Goal: Task Accomplishment & Management: Manage account settings

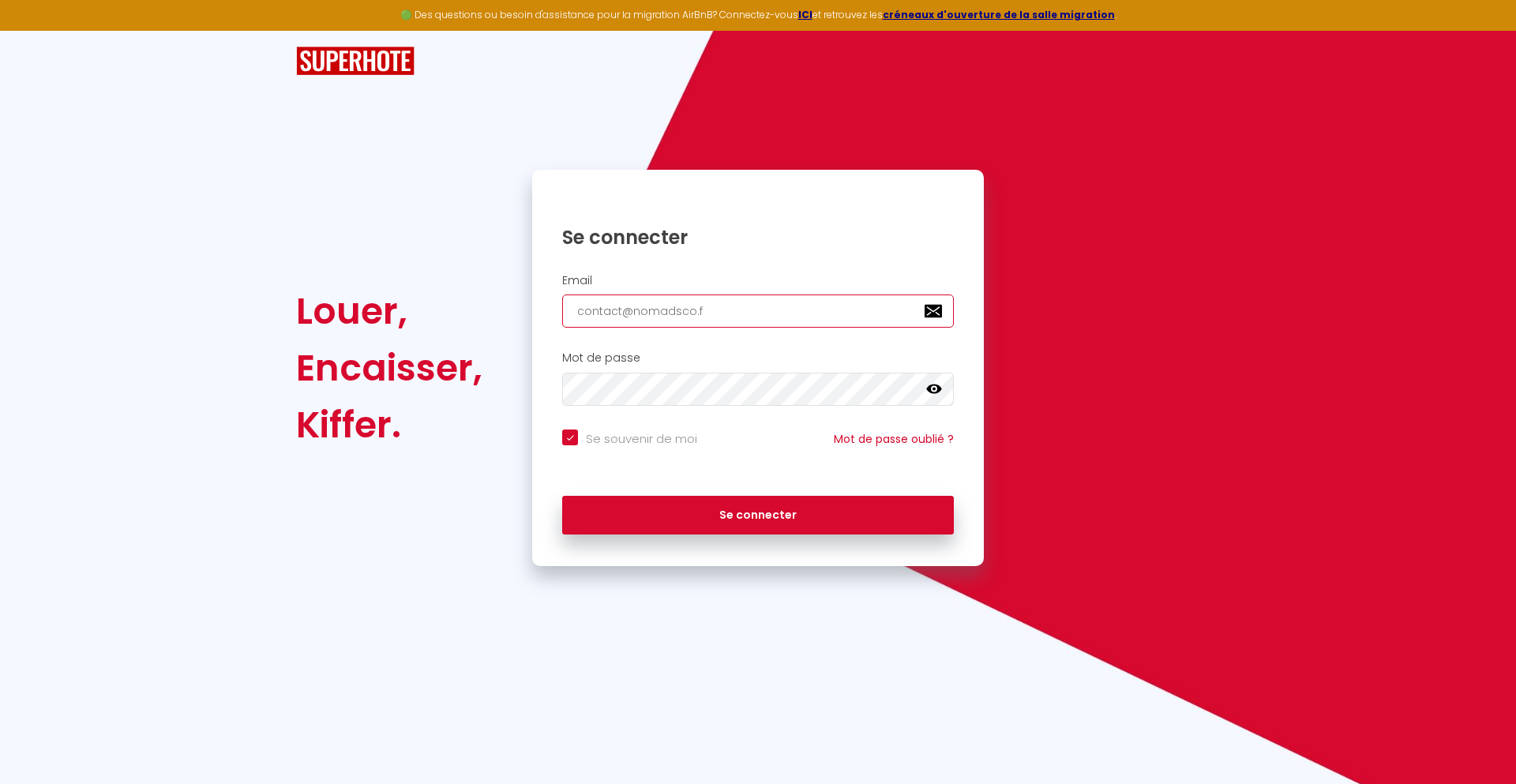
type input "[EMAIL_ADDRESS][DOMAIN_NAME]"
checkbox input "true"
type input "[EMAIL_ADDRESS][DOMAIN_NAME]"
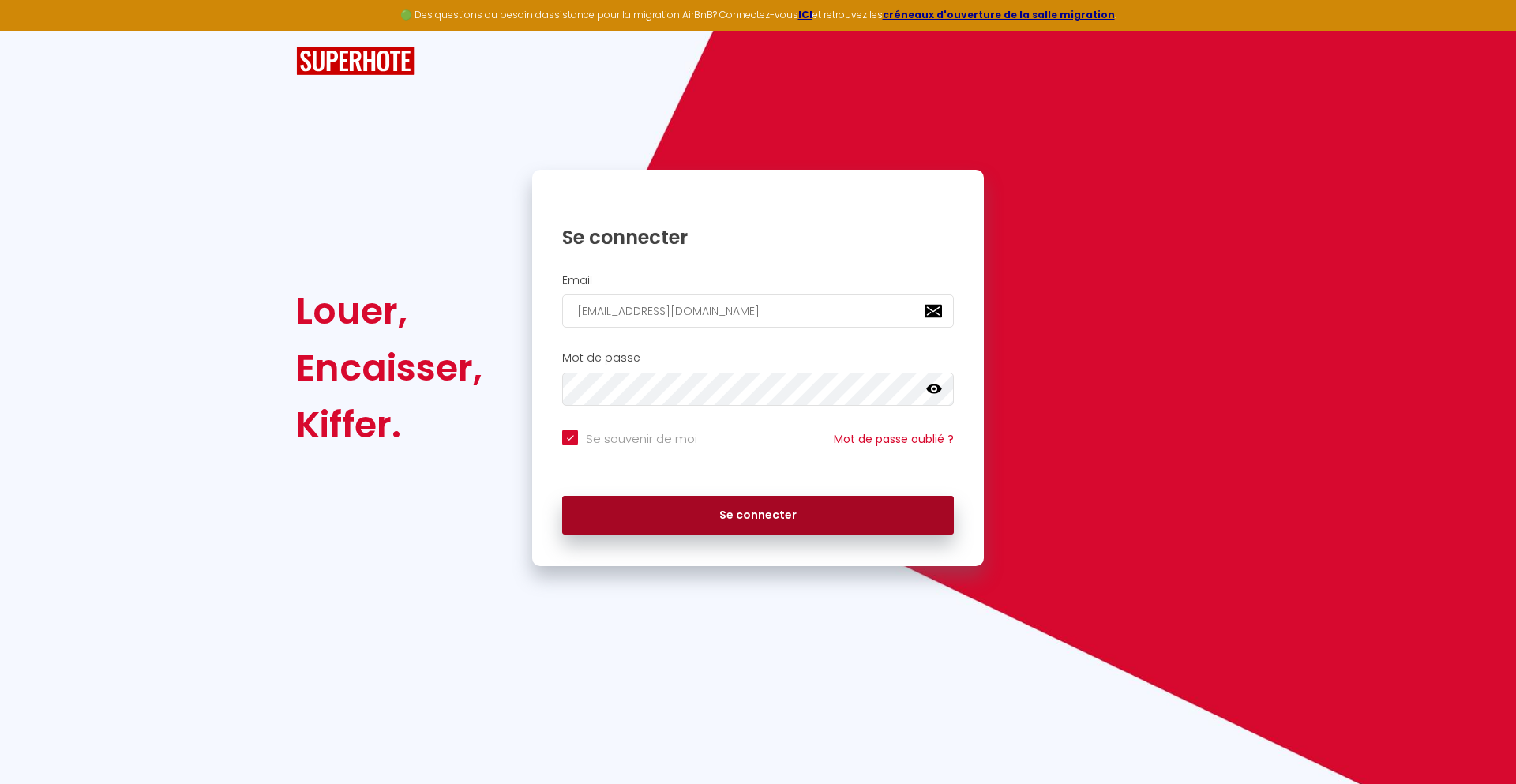
click at [758, 515] on button "Se connecter" at bounding box center [758, 515] width 391 height 40
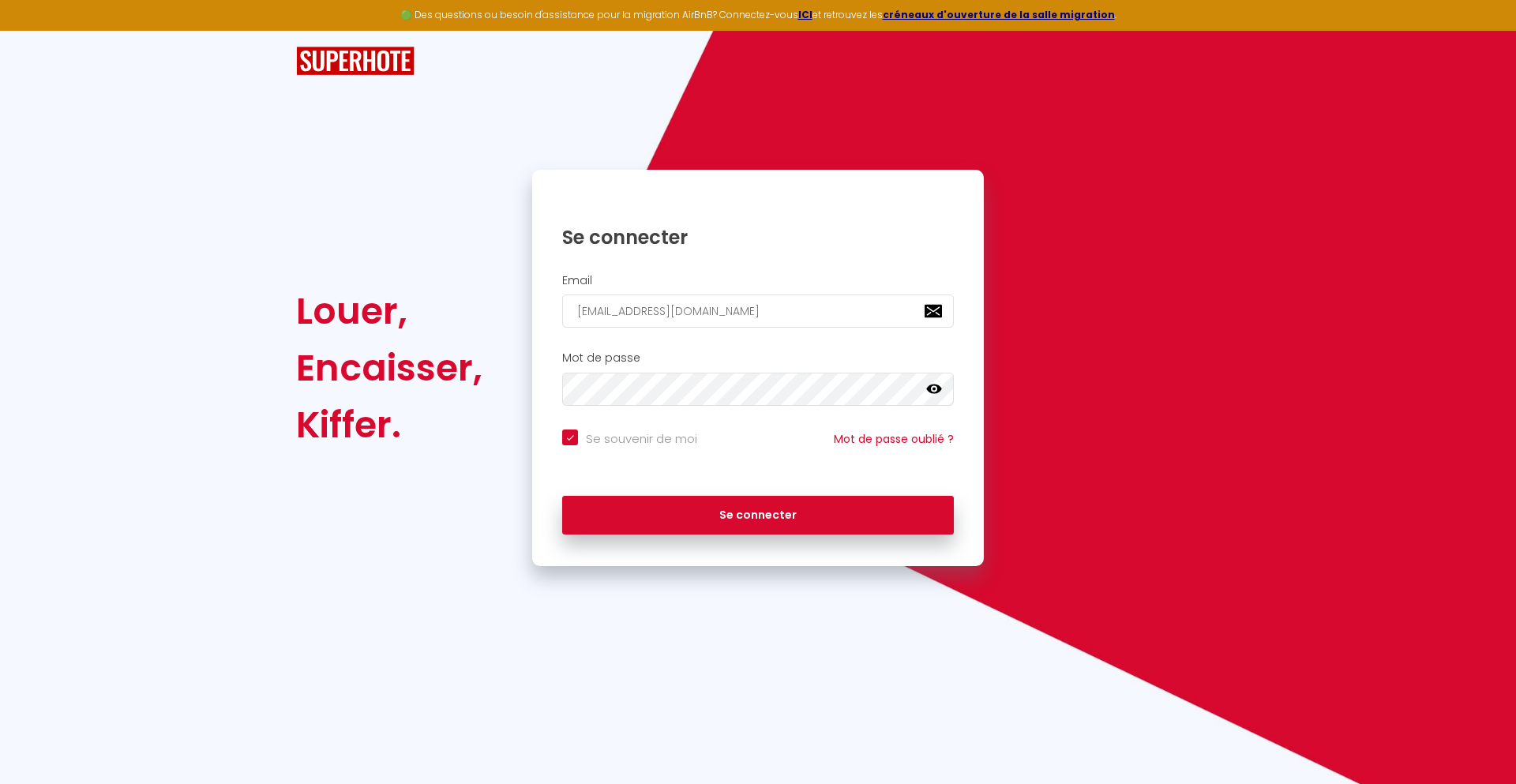
checkbox input "true"
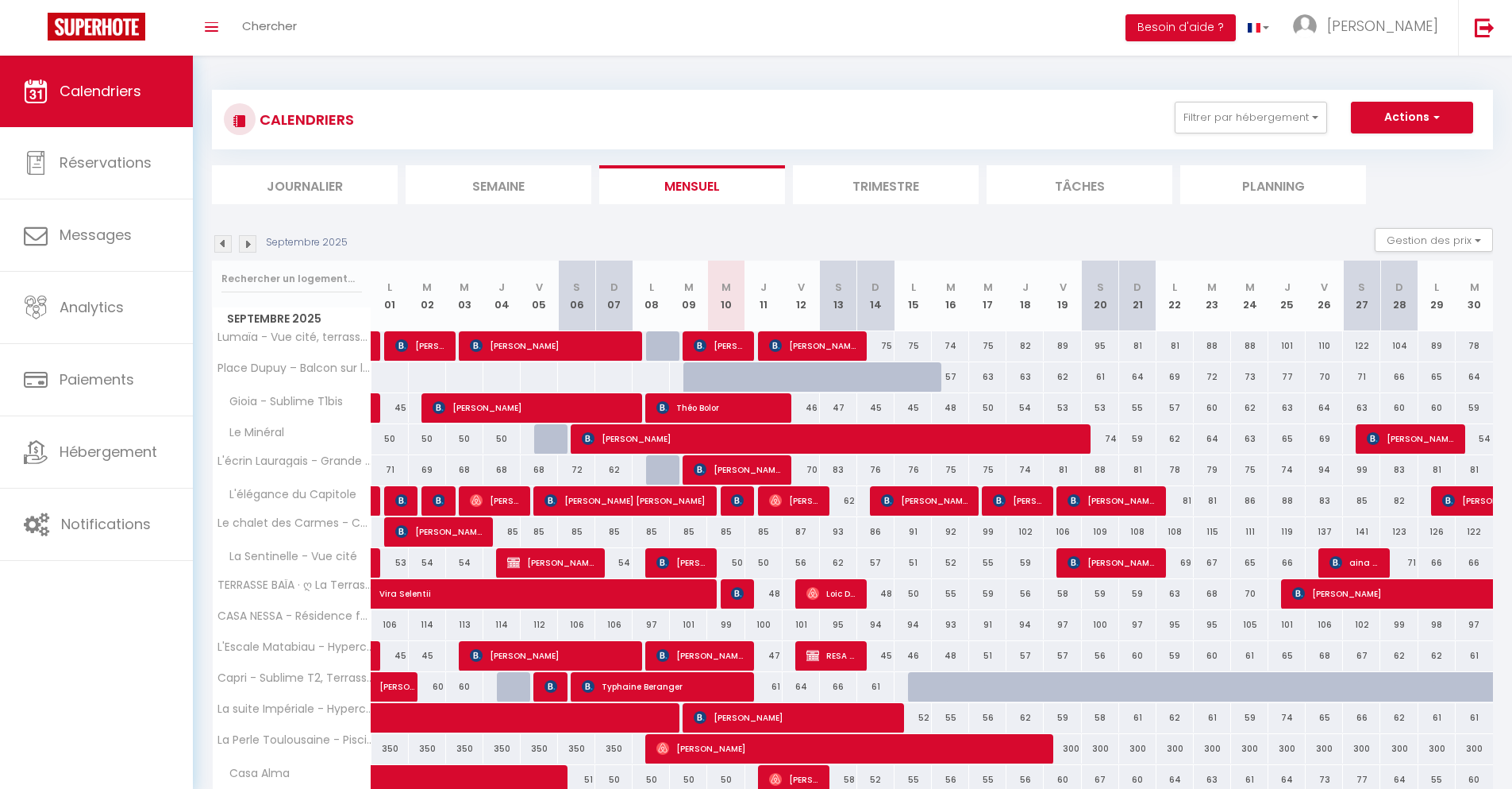
click at [305, 185] on li "Journalier" at bounding box center [305, 185] width 185 height 39
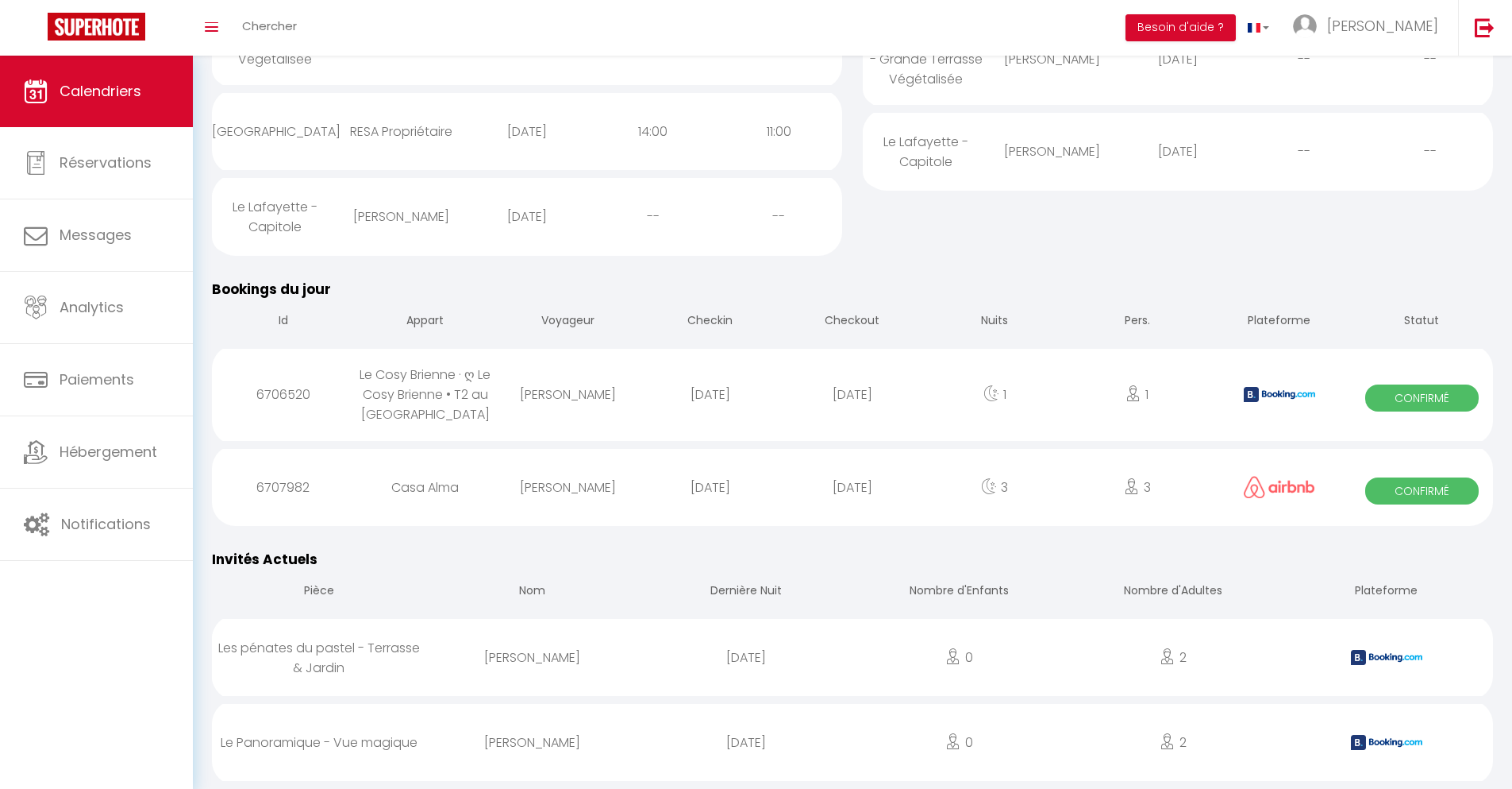
scroll to position [462, 0]
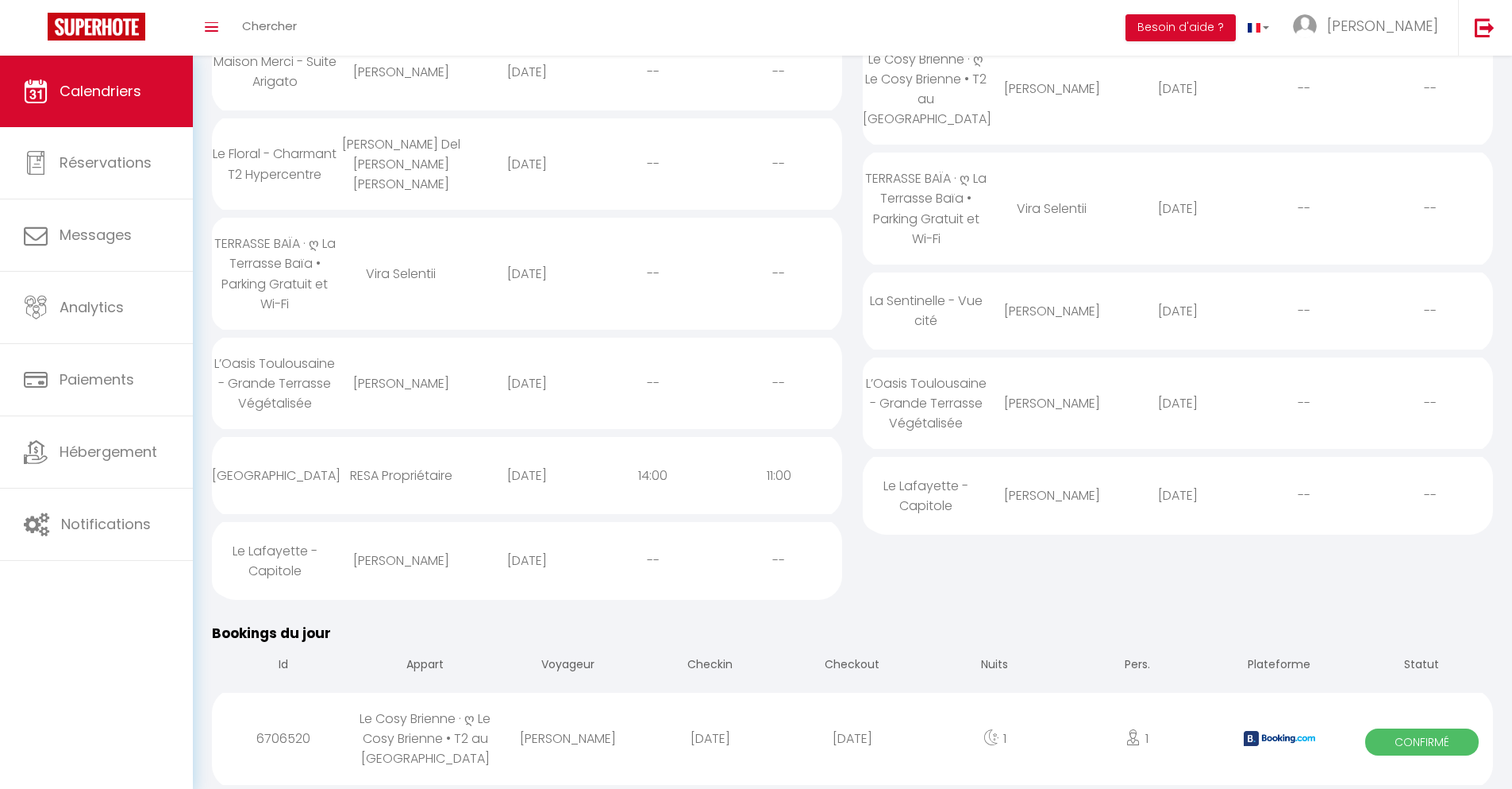
click at [853, 738] on div "[DATE]" at bounding box center [852, 738] width 142 height 51
select select "0"
select select "1"
select select
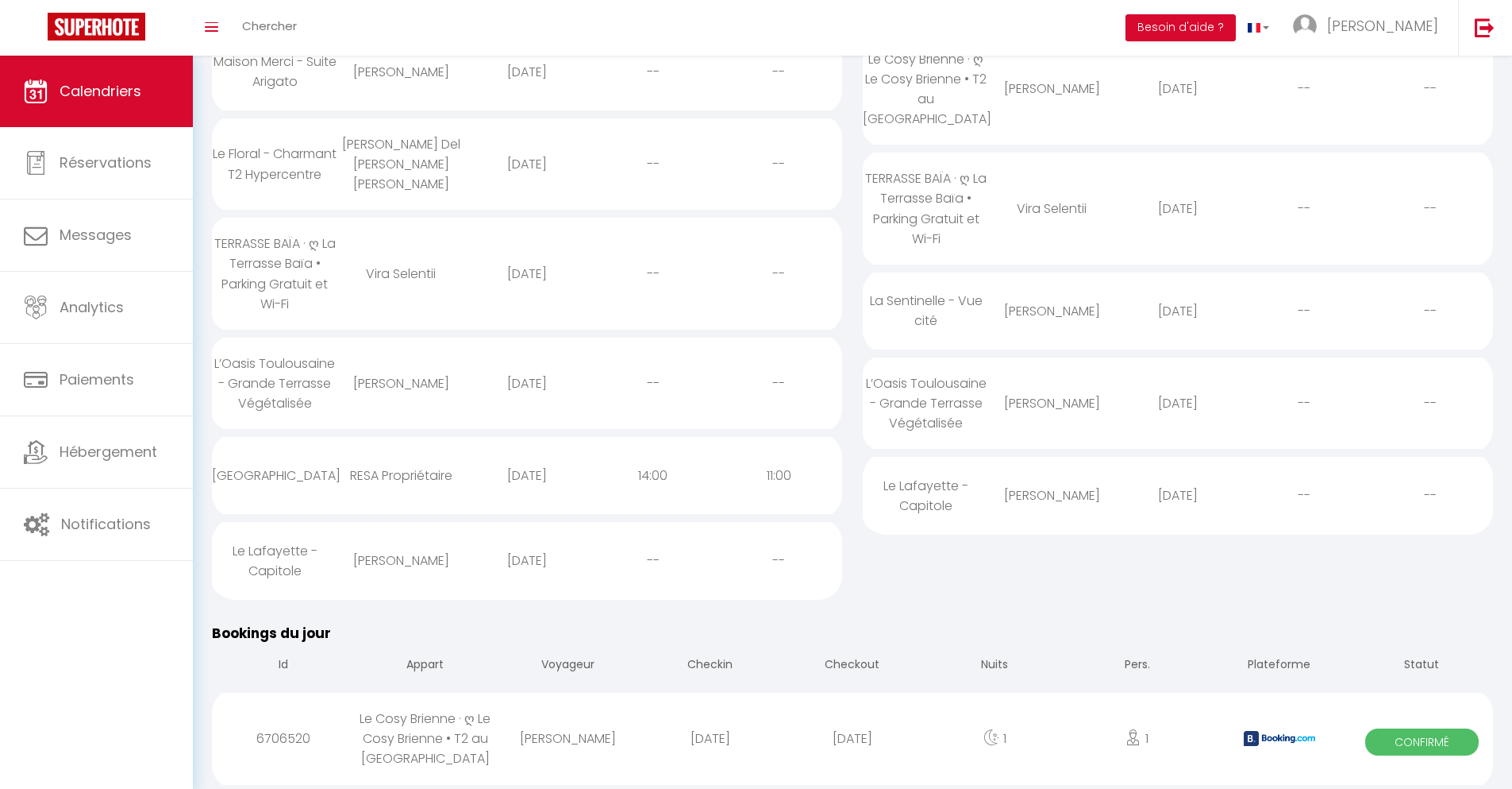
select select
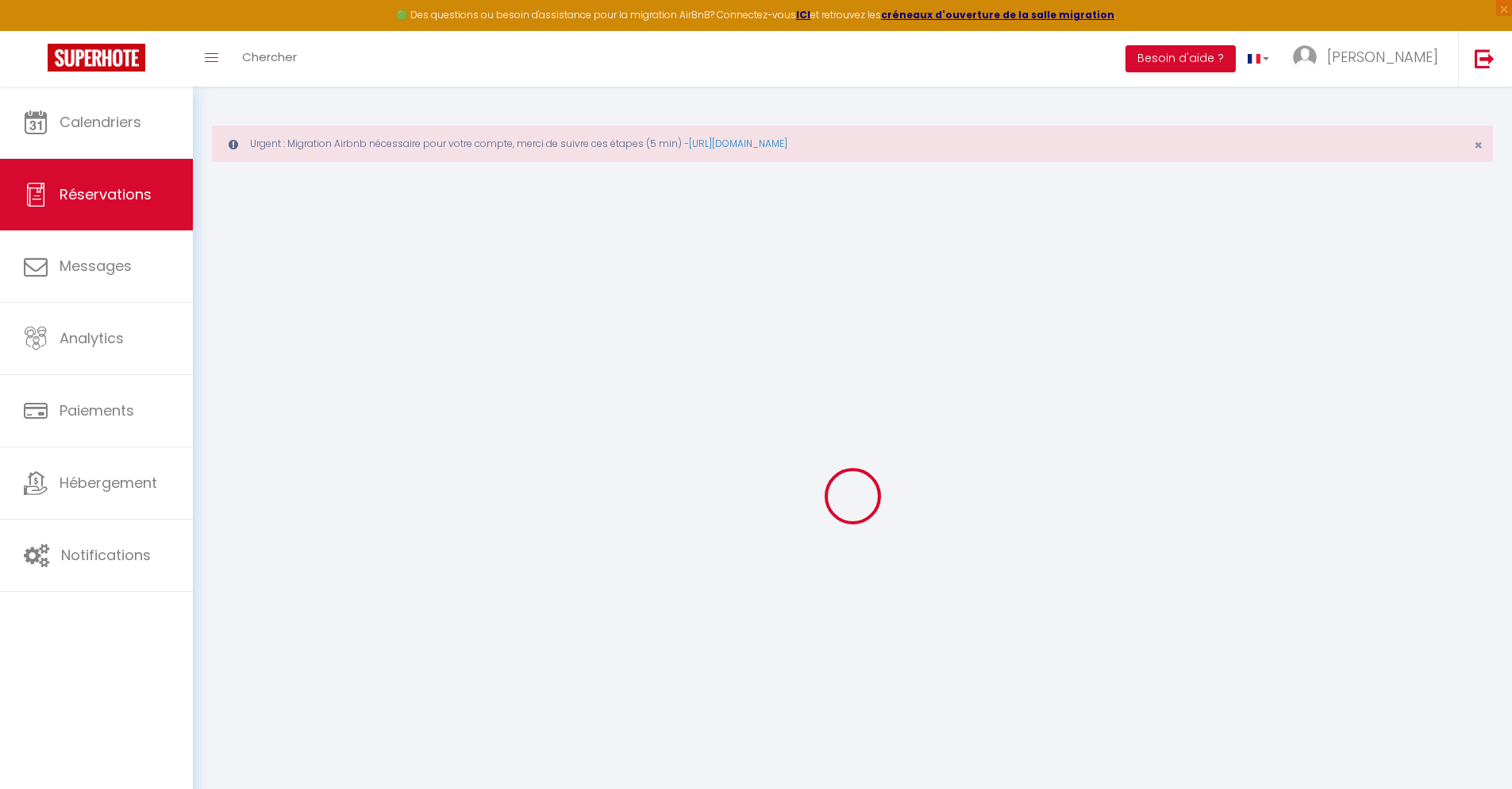
select select
checkbox input "false"
select select
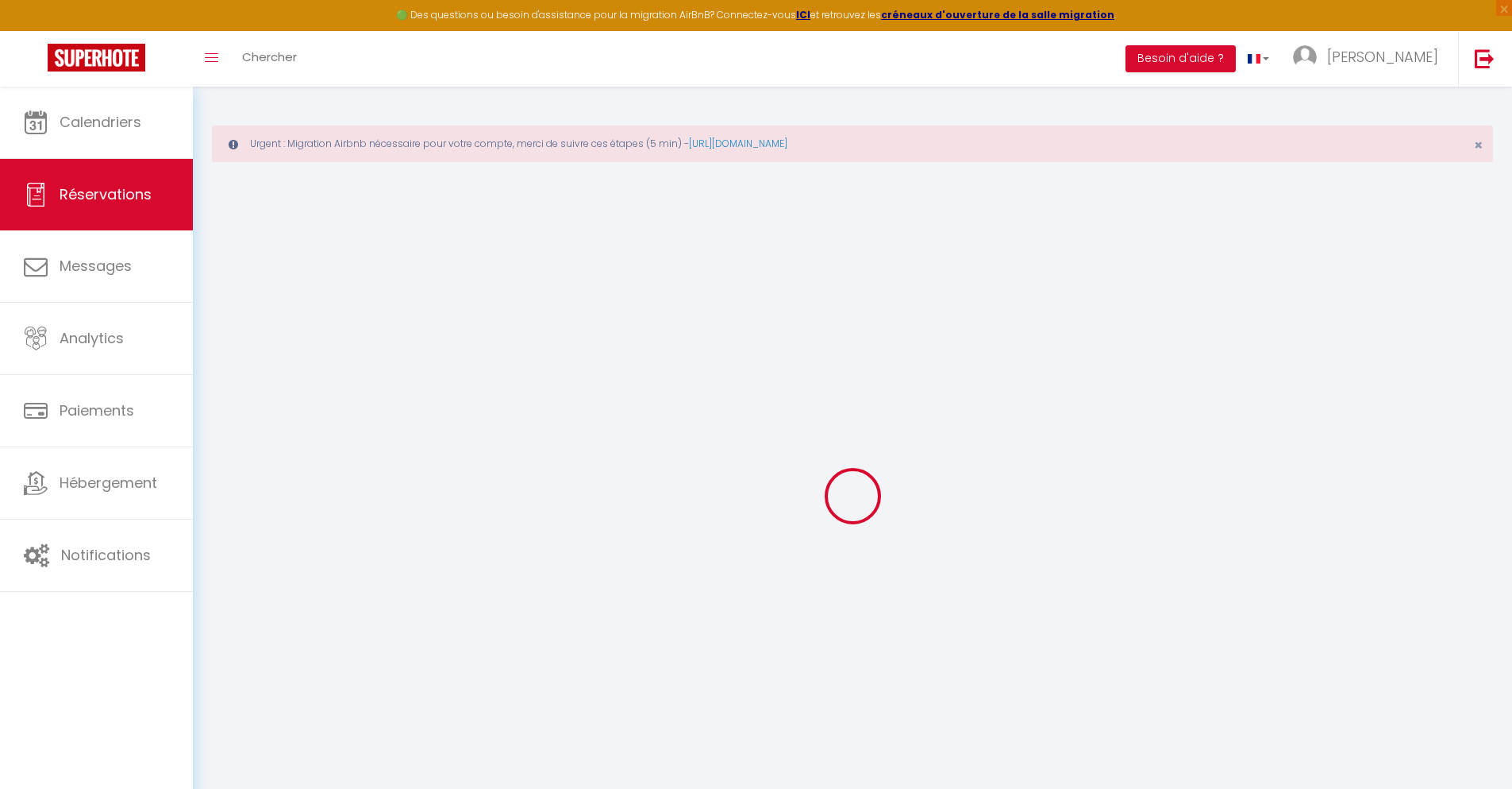
checkbox input "false"
type textarea "** THIS RESERVATION HAS BEEN PRE-PAID ** BOOKING NOTE : Payment charge is EUR 1…"
type input "40"
type input "3.91"
select select
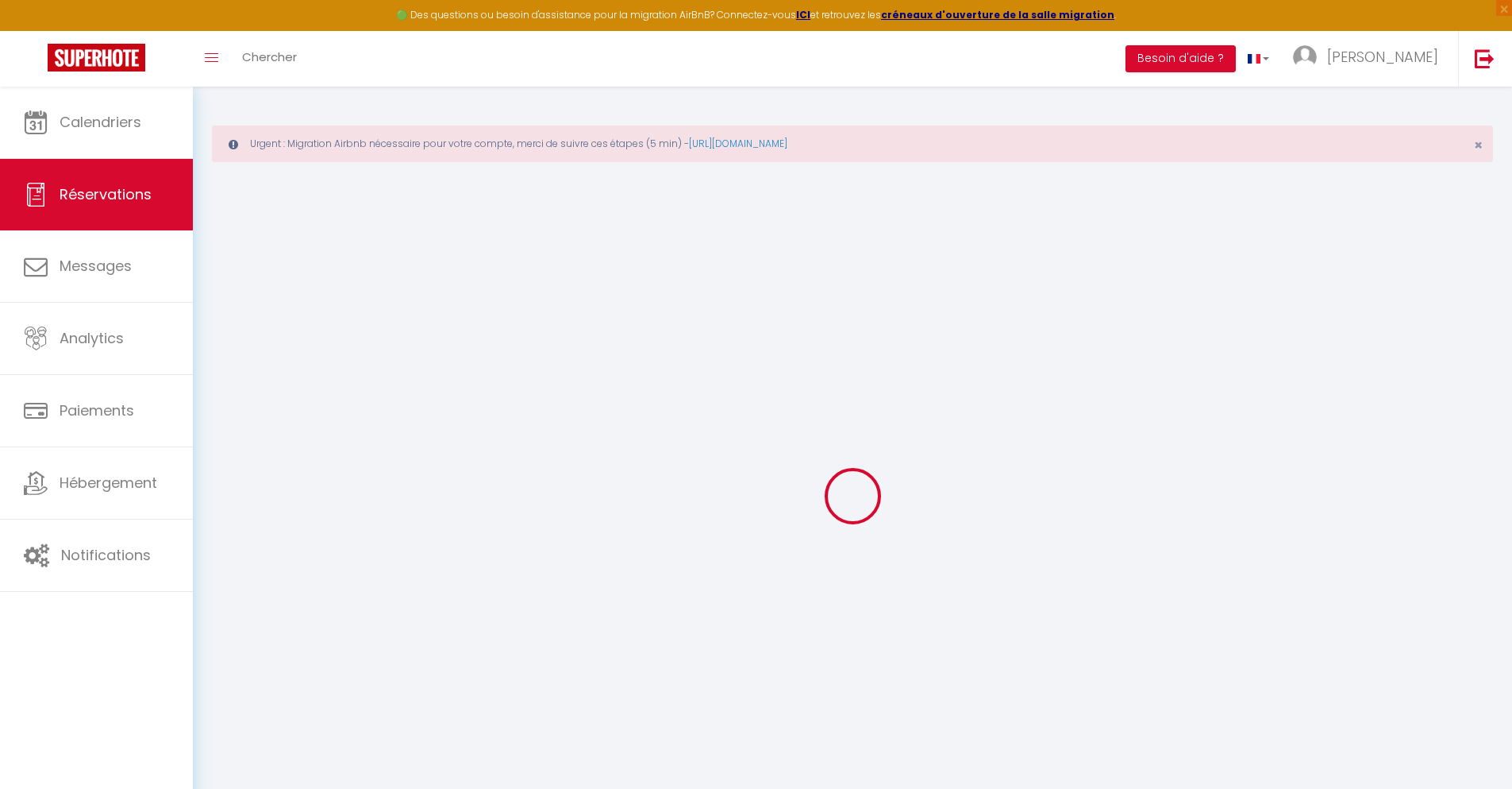
select select
checkbox input "false"
select select
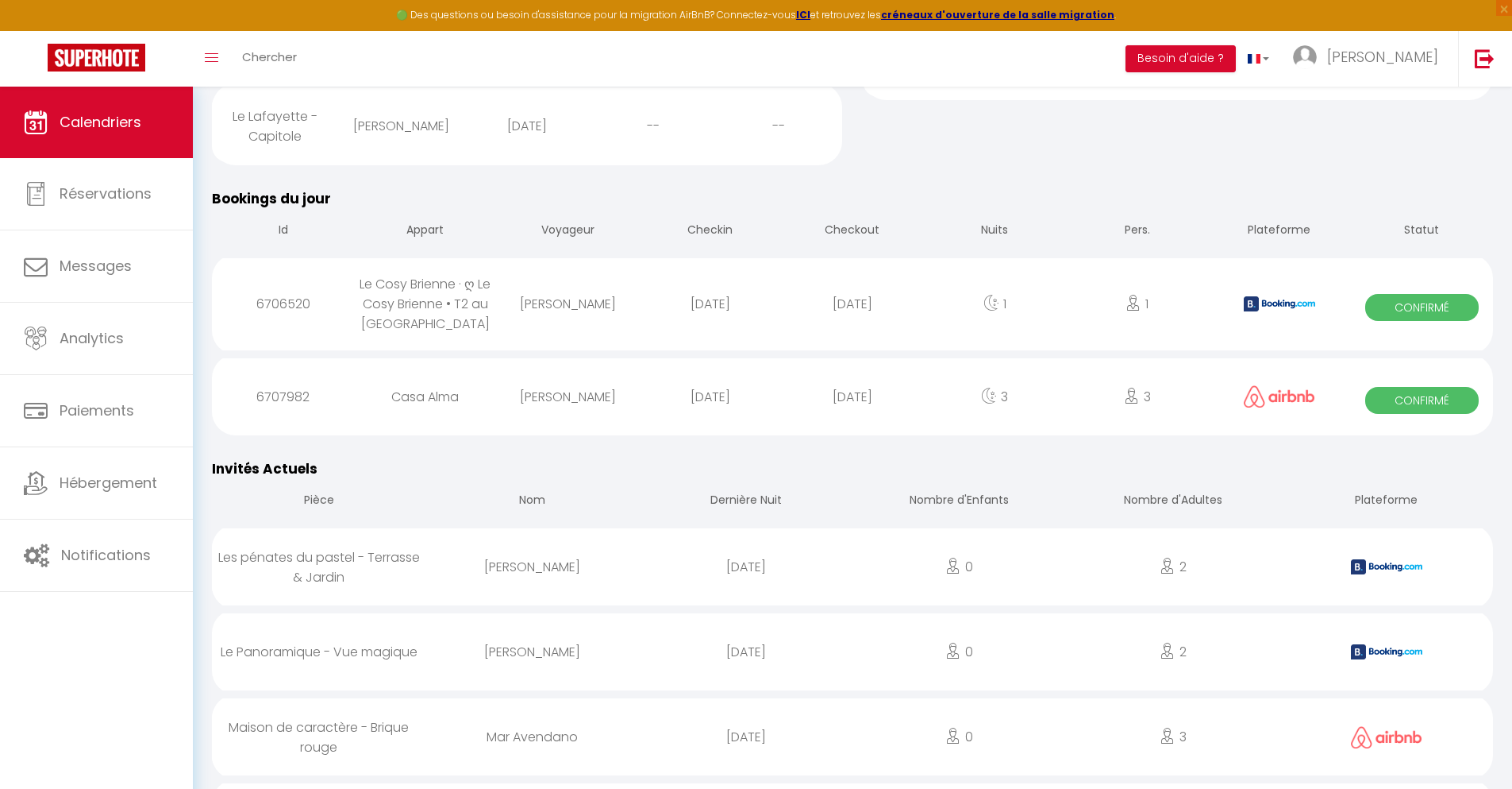
scroll to position [642, 0]
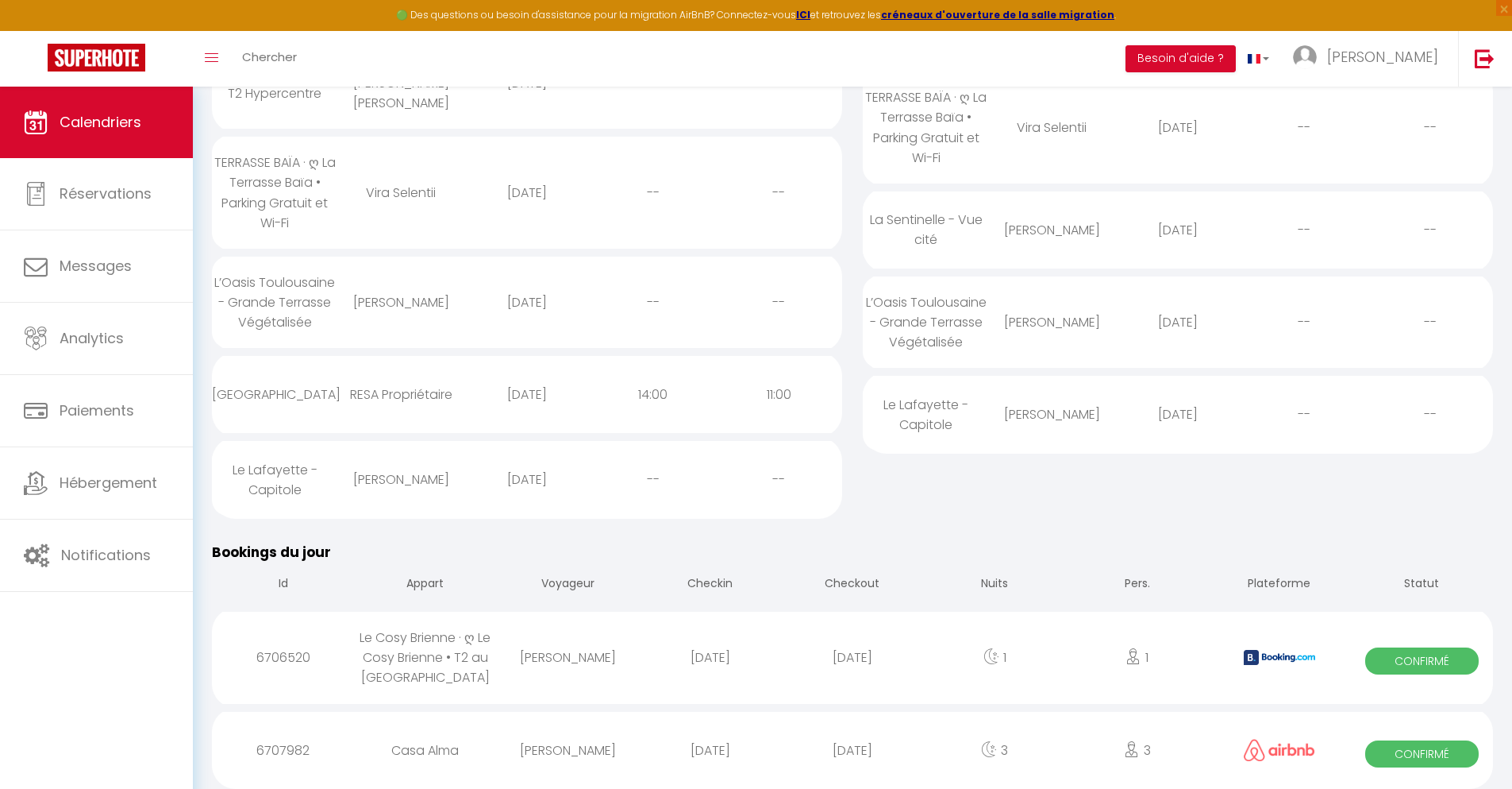
click at [853, 748] on div "[DATE]" at bounding box center [852, 749] width 142 height 51
select select "0"
select select "1"
select select
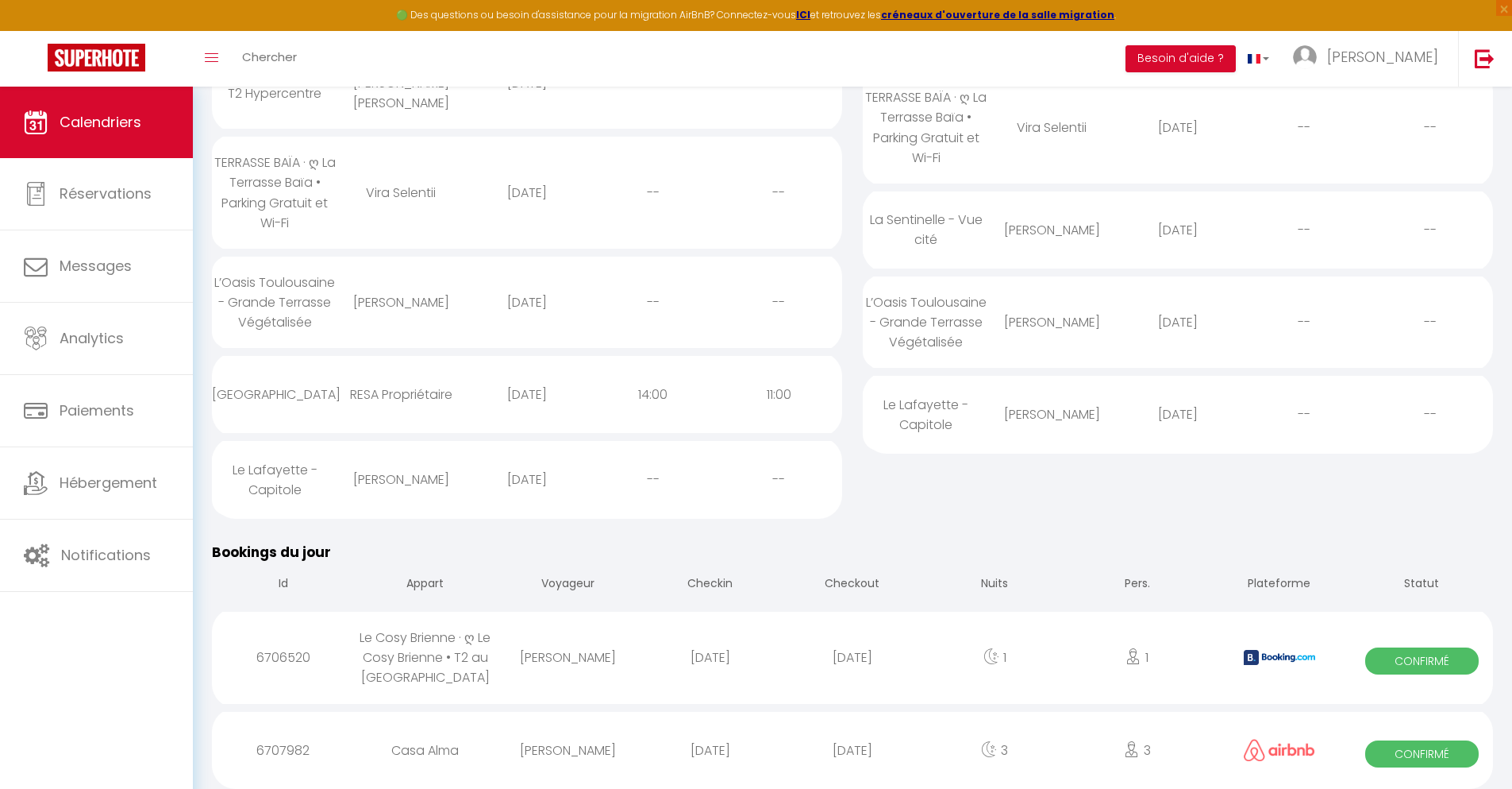
select select
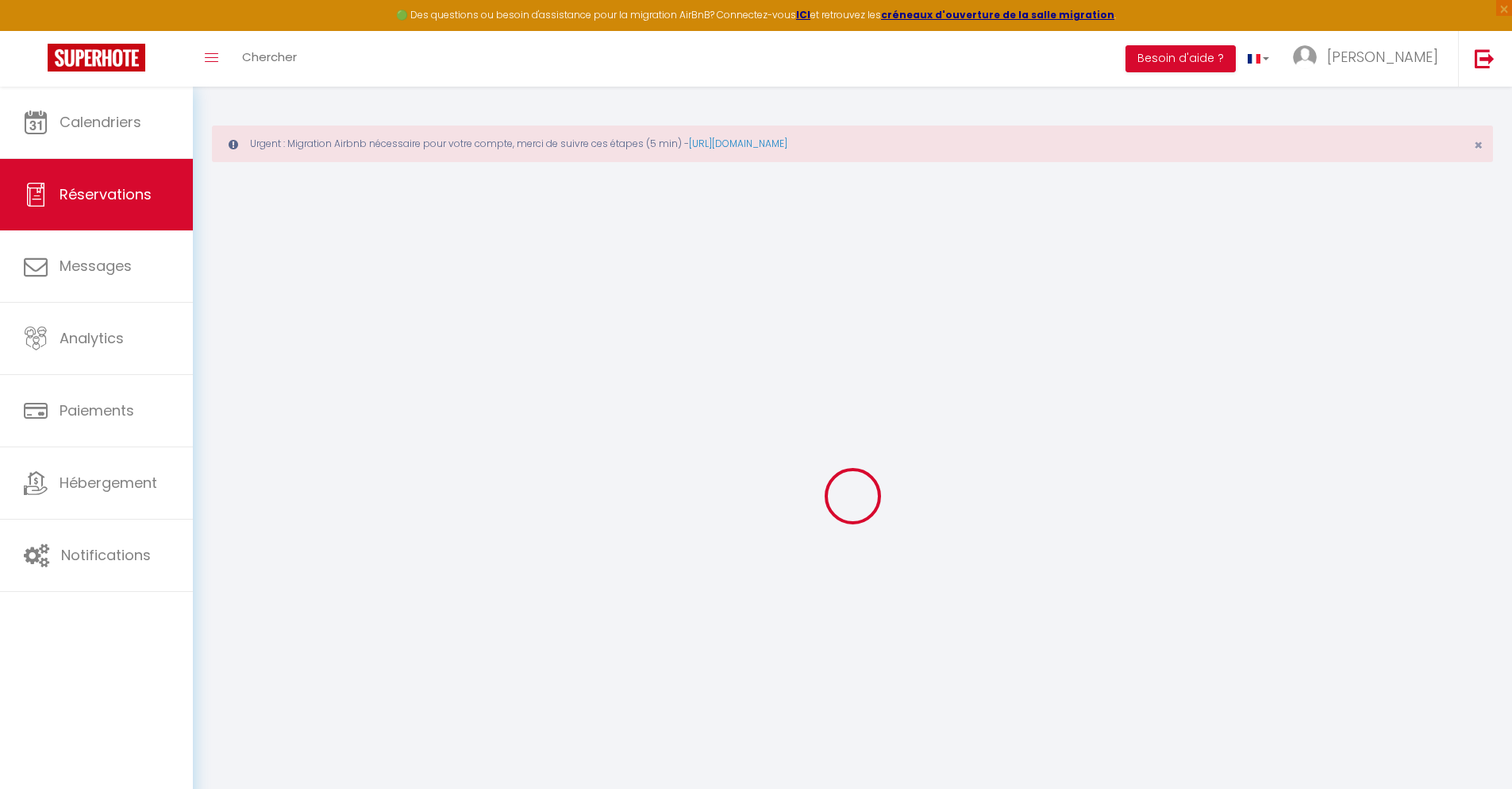
select select
checkbox input "false"
select select
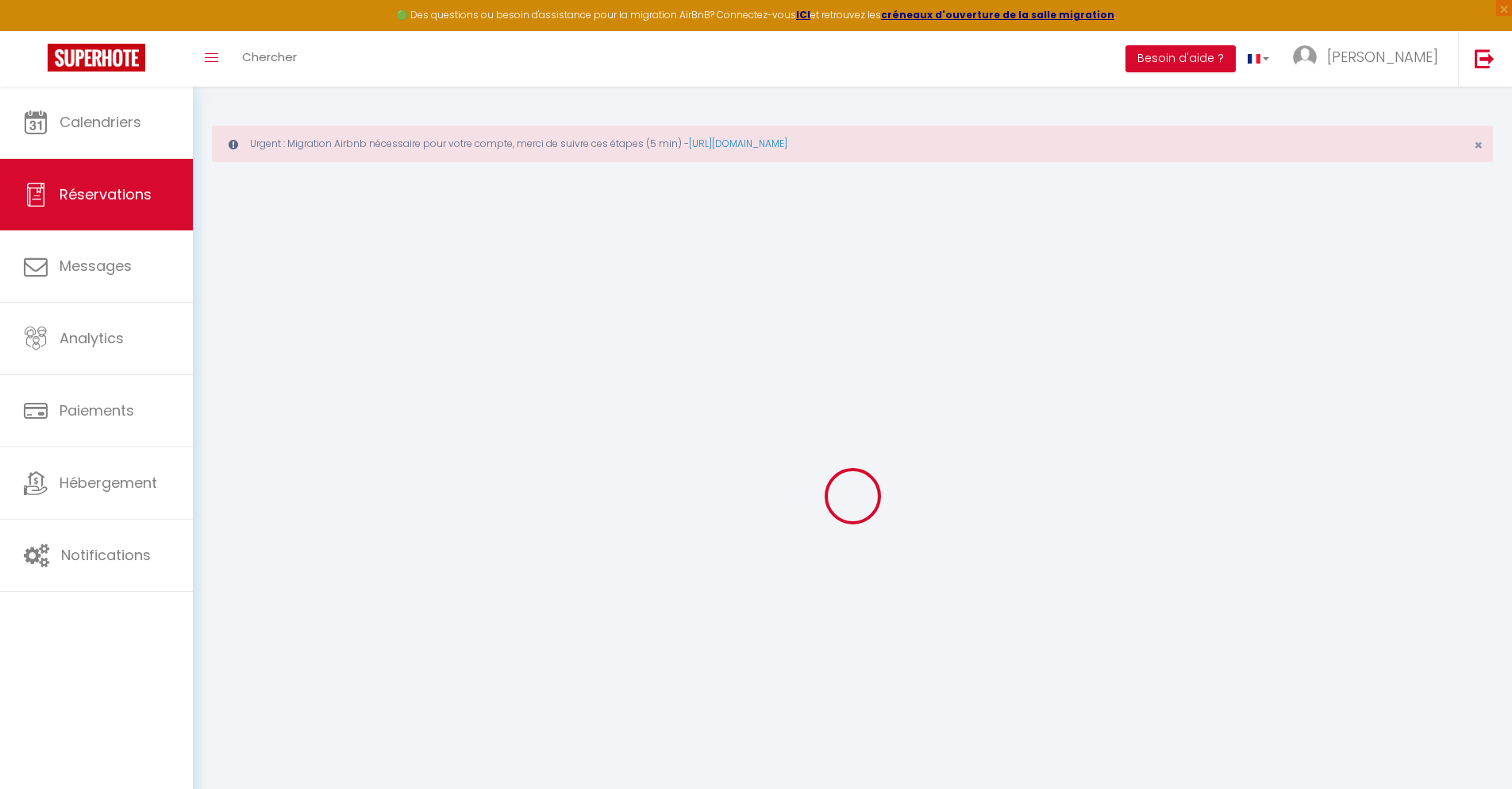
select select
checkbox input "false"
select select
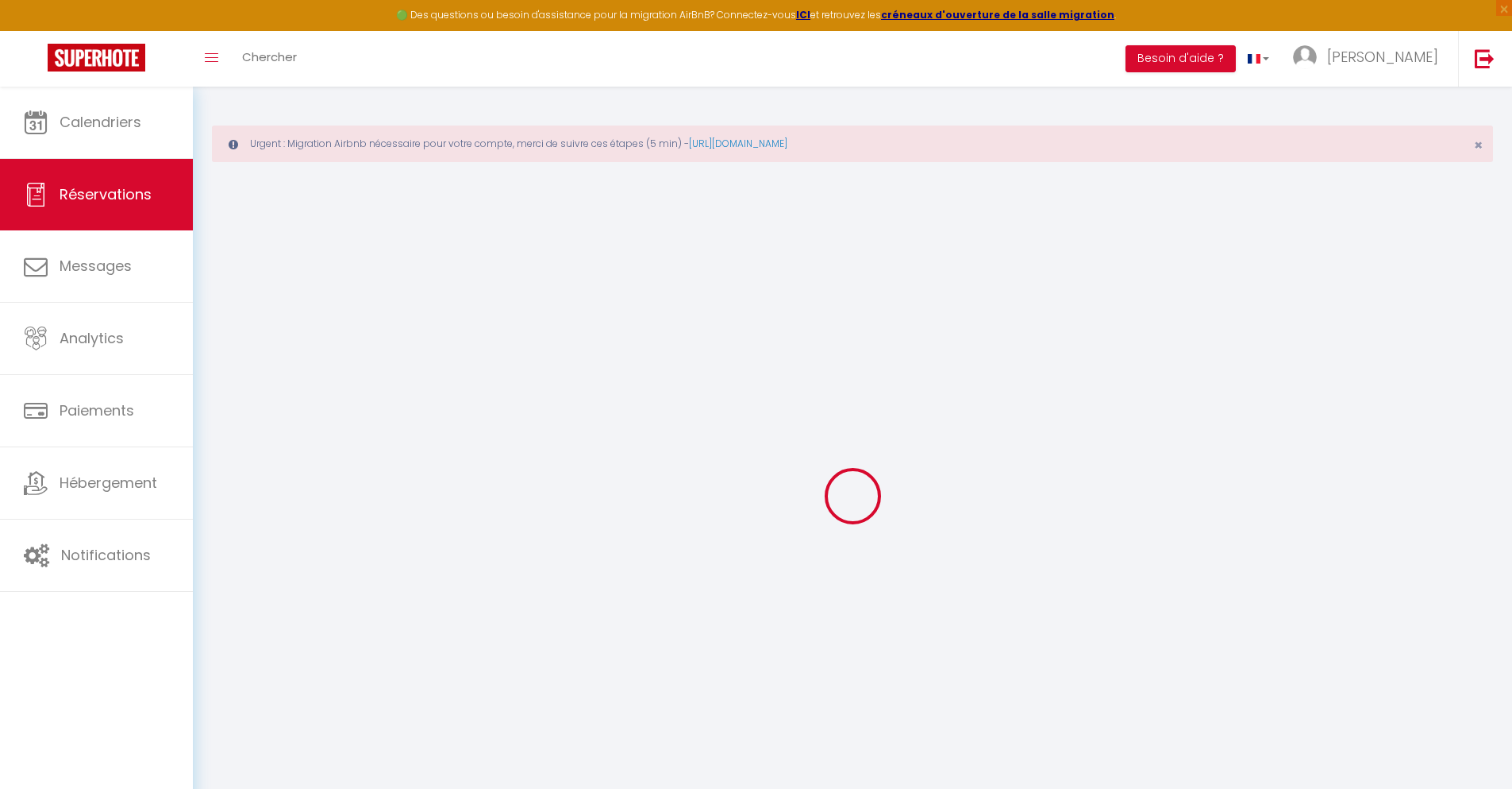
select select
checkbox input "false"
select select
type input "32"
type input "17.79"
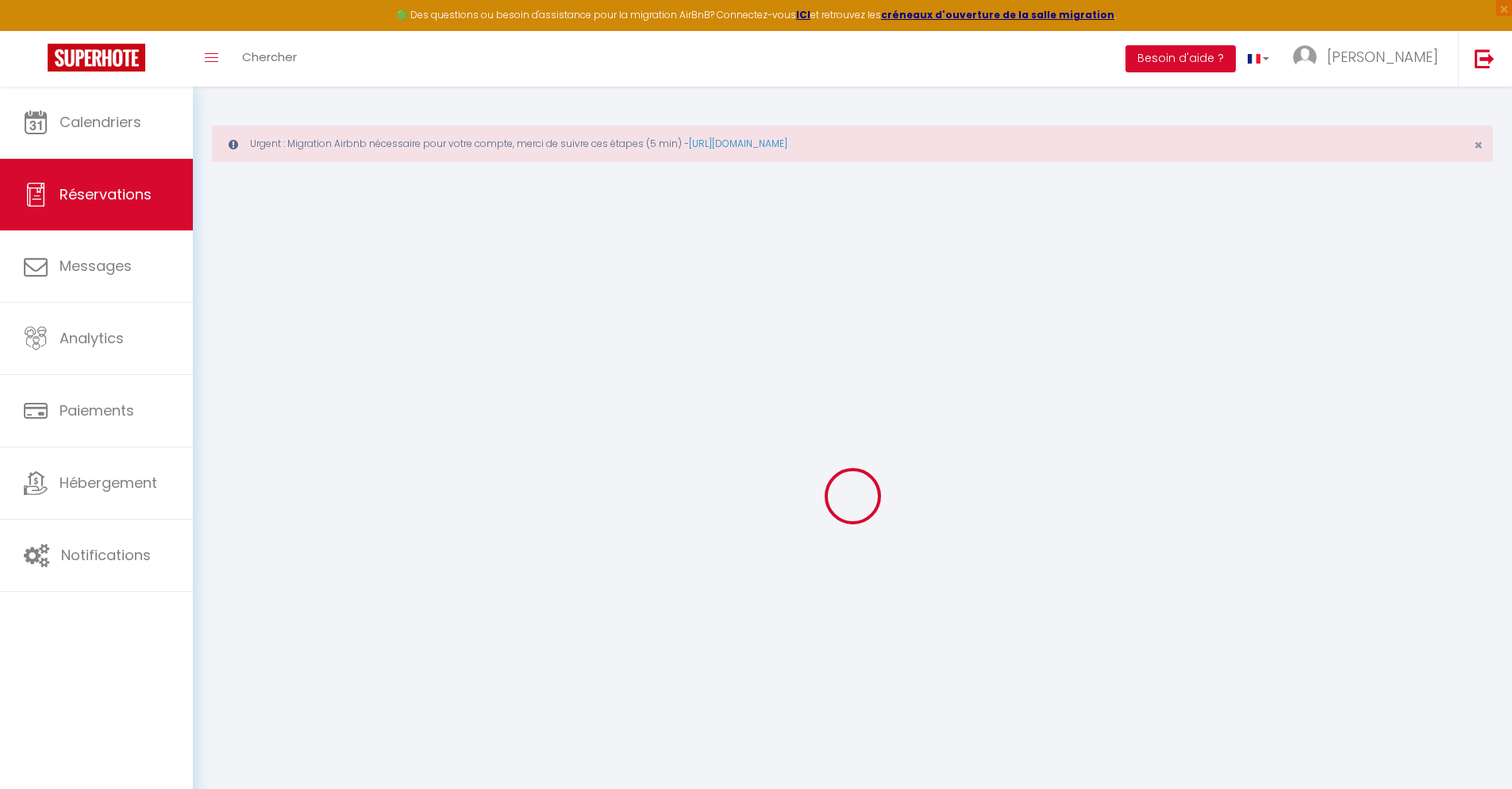
select select
checkbox input "false"
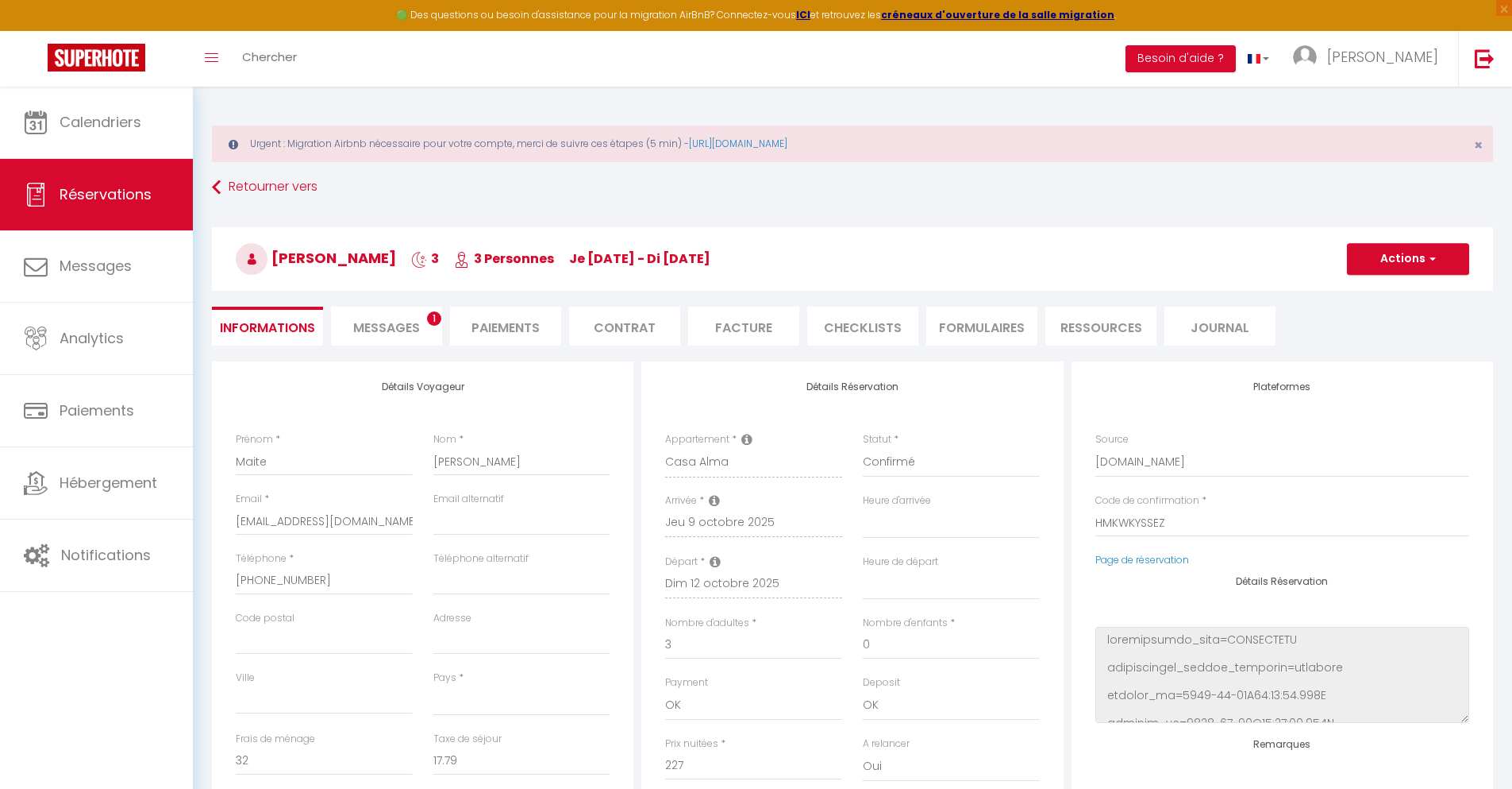
select select
checkbox input "false"
select select
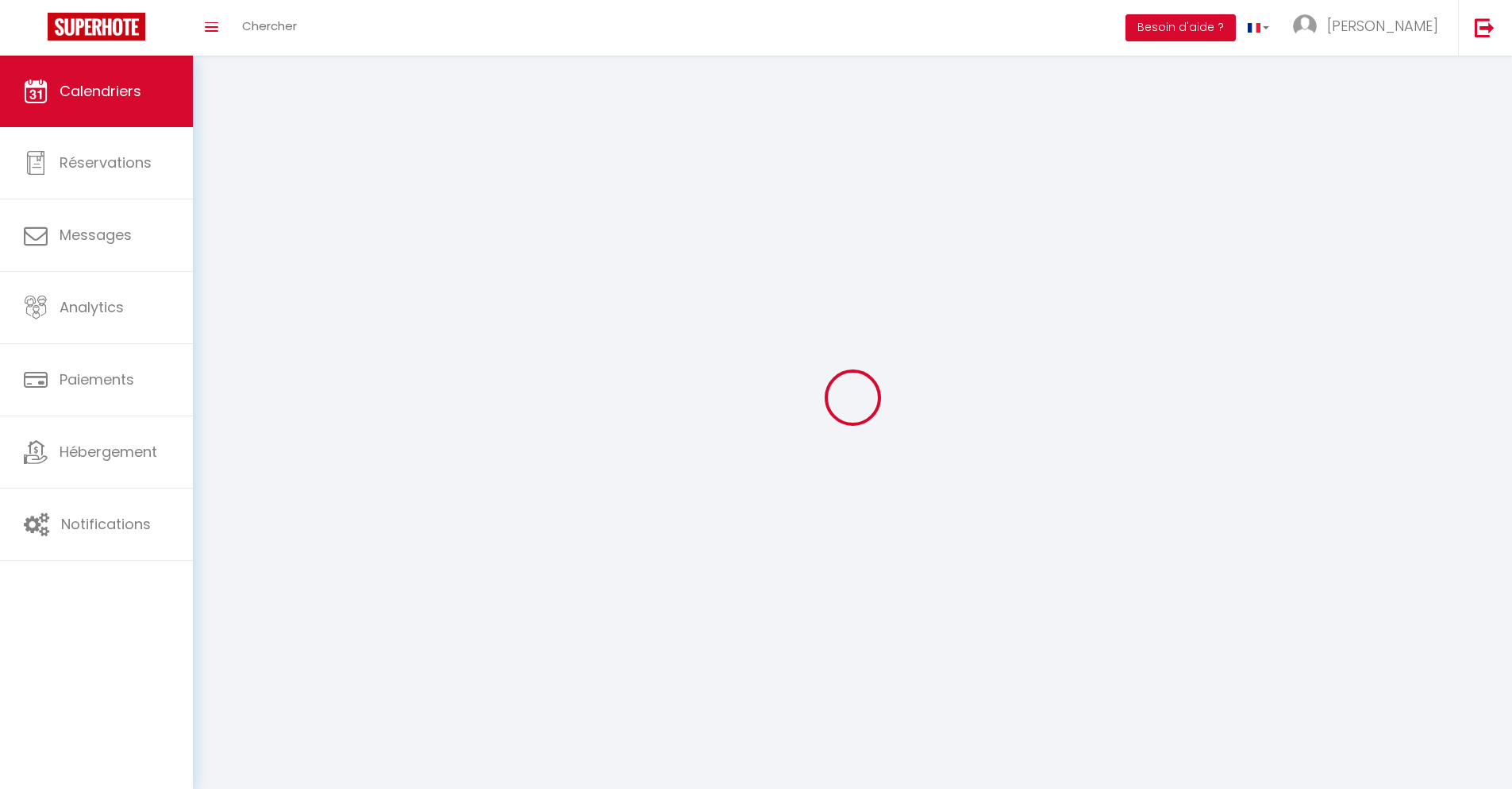
scroll to position [86, 0]
